Goal: Transaction & Acquisition: Purchase product/service

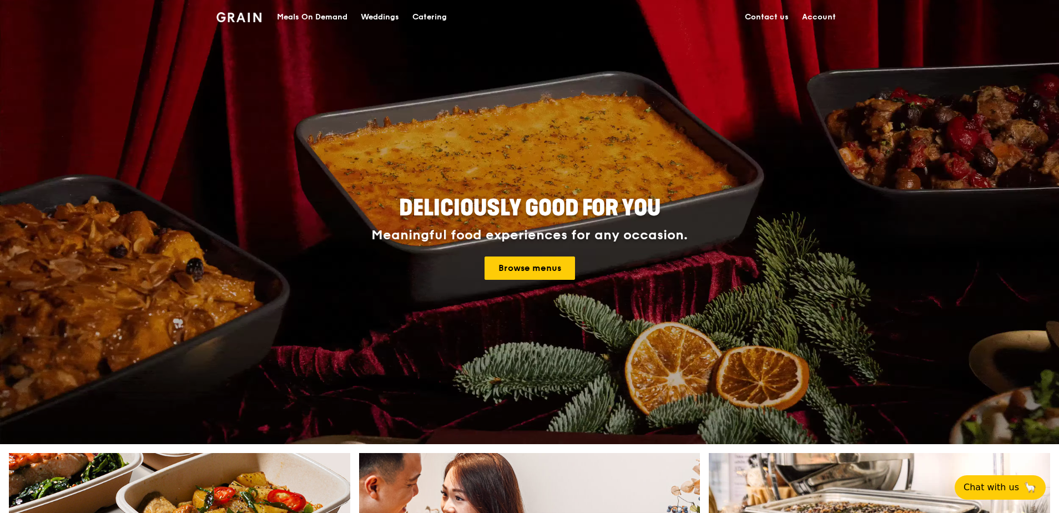
scroll to position [55, 0]
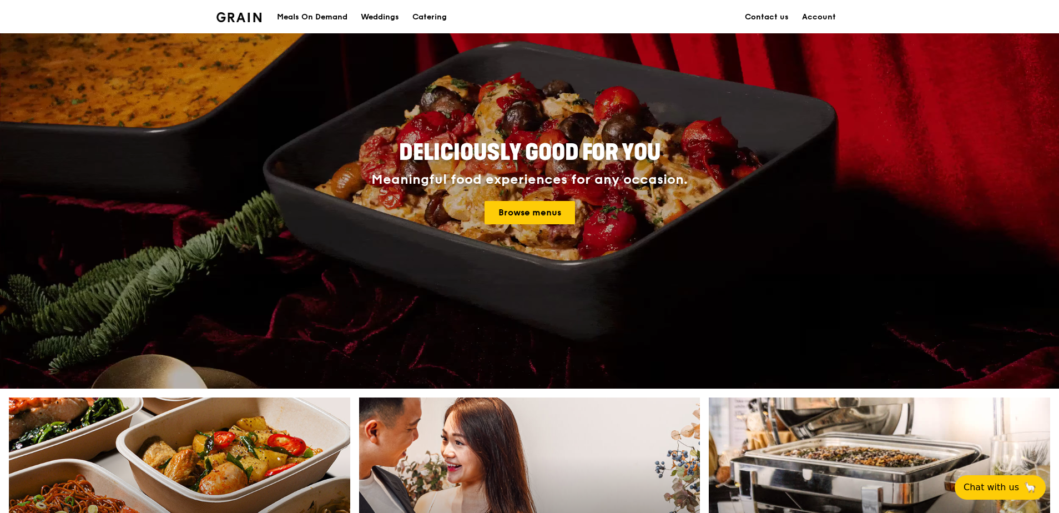
click at [319, 12] on div "Meals On Demand" at bounding box center [312, 17] width 70 height 33
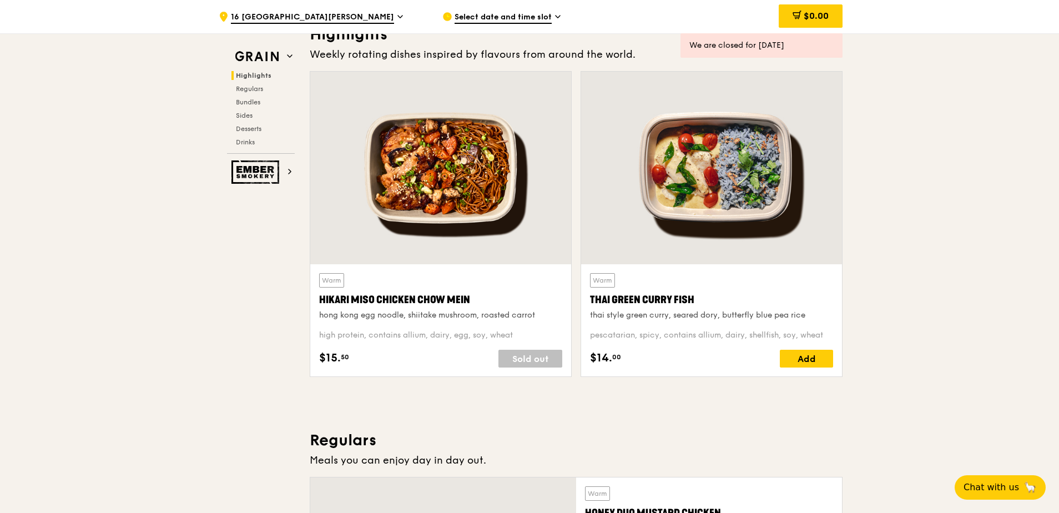
scroll to position [277, 0]
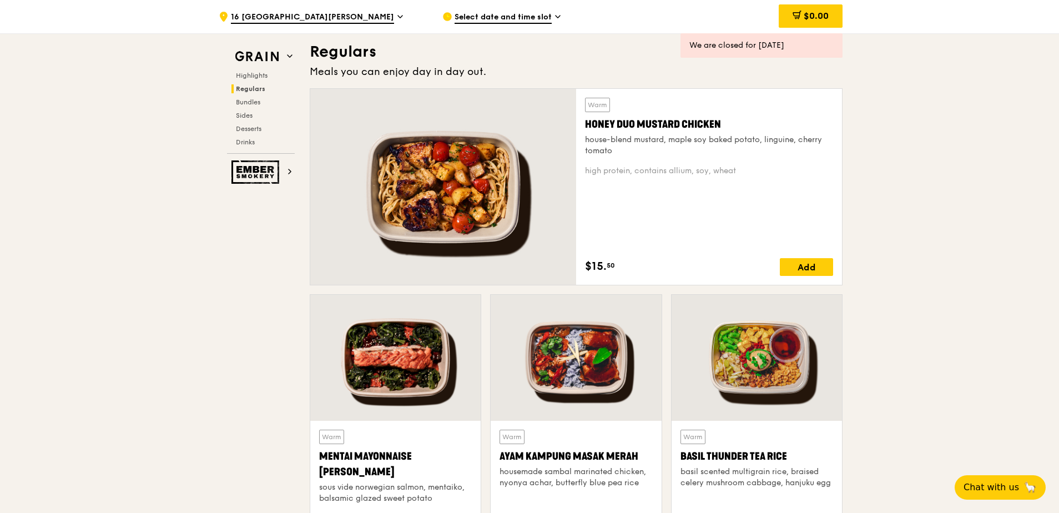
scroll to position [777, 0]
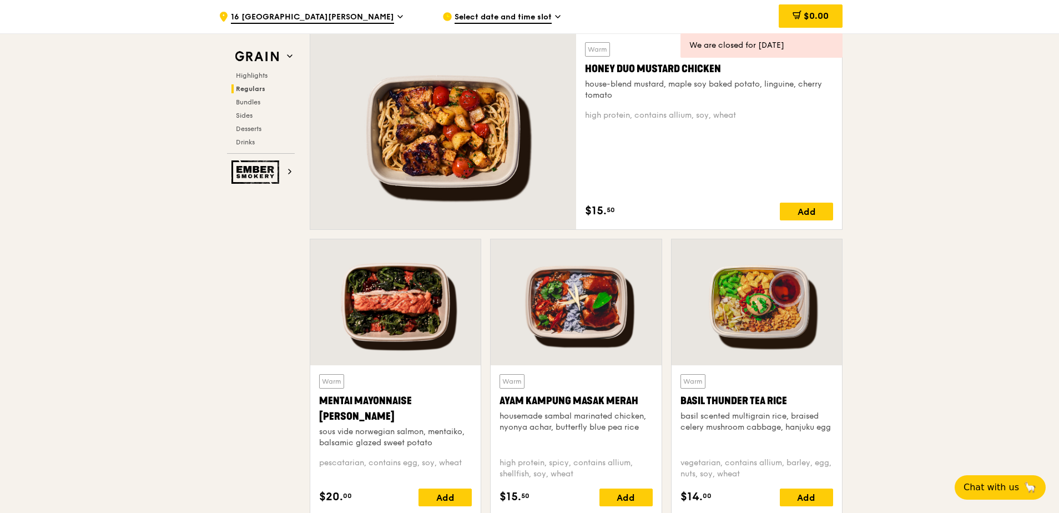
click at [589, 406] on div "Ayam Kampung Masak Merah" at bounding box center [575, 401] width 153 height 16
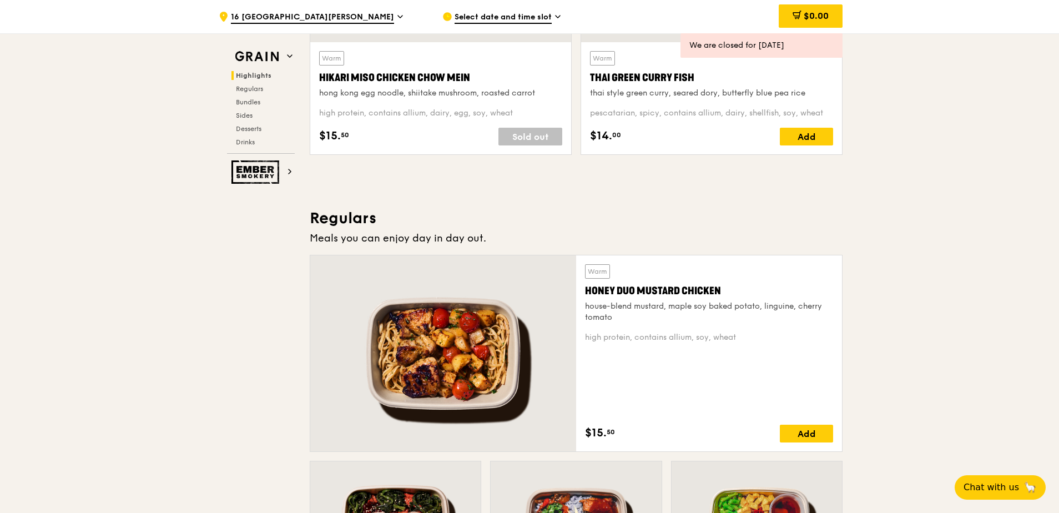
scroll to position [444, 0]
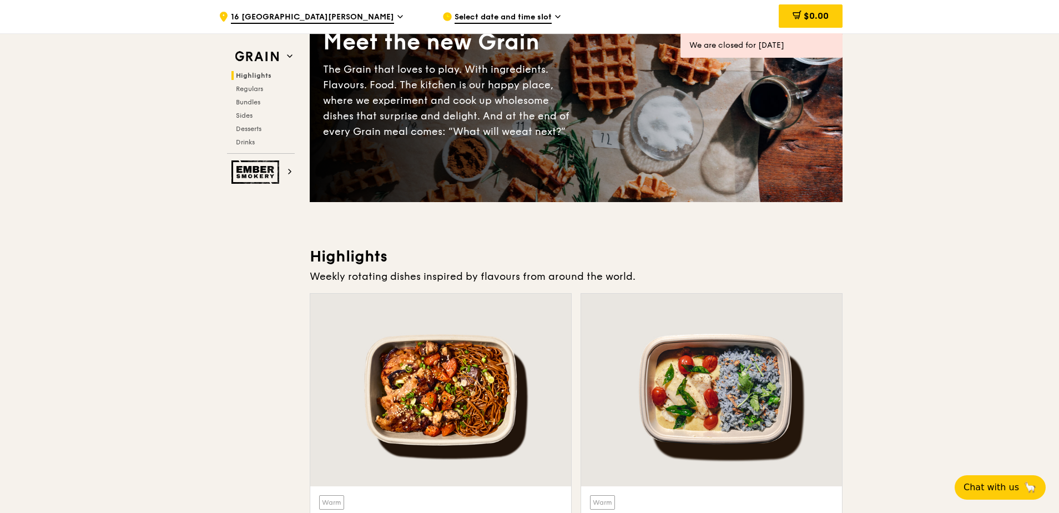
scroll to position [0, 0]
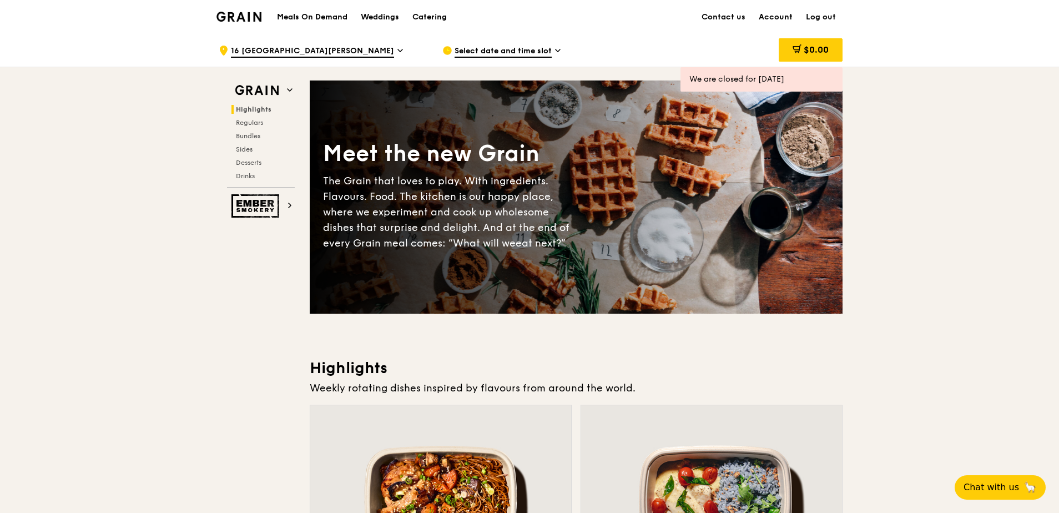
click at [516, 41] on div "Select date and time slot" at bounding box center [545, 50] width 206 height 33
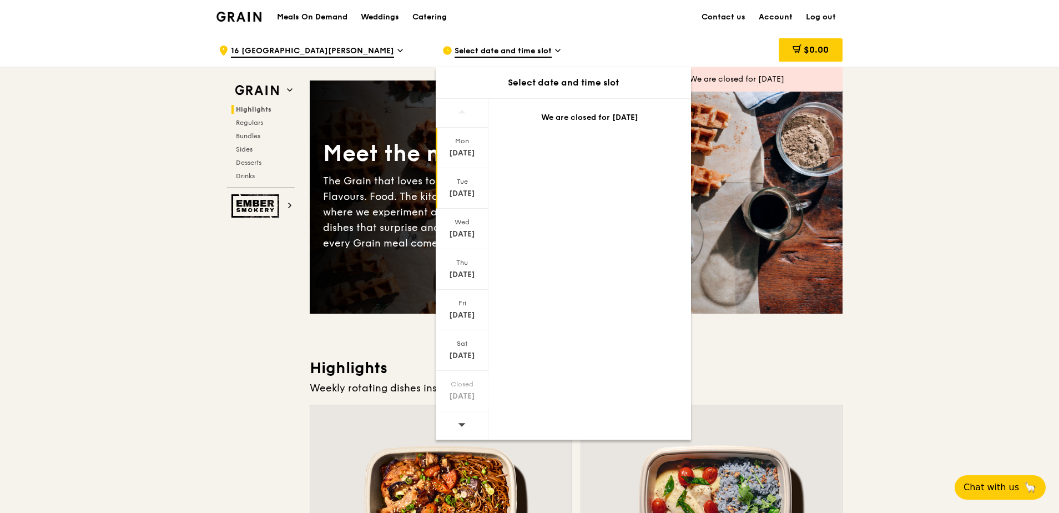
click at [468, 180] on div "Tue" at bounding box center [461, 181] width 49 height 9
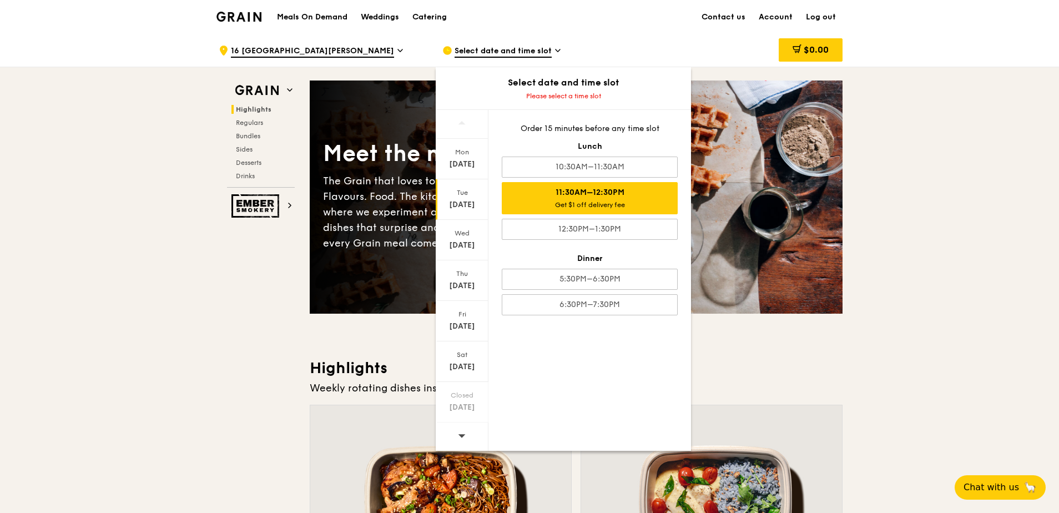
click at [594, 201] on div "Get $1 off delivery fee" at bounding box center [590, 204] width 166 height 9
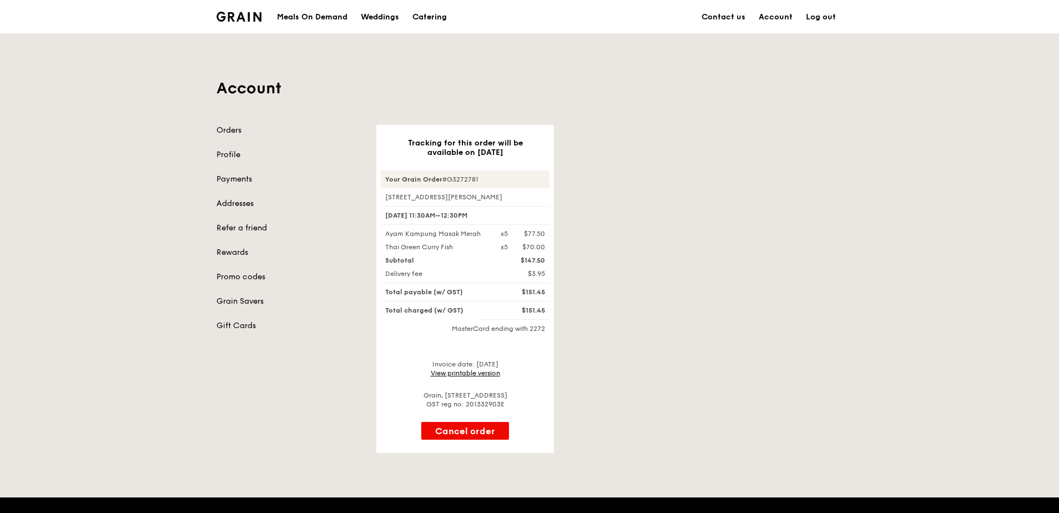
drag, startPoint x: 555, startPoint y: 183, endPoint x: 699, endPoint y: 1, distance: 232.0
click at [558, 181] on div "Tracking for this order will be available on [DATE] Your Grain Order #G3272781 …" at bounding box center [609, 289] width 479 height 328
